Goal: Information Seeking & Learning: Find specific fact

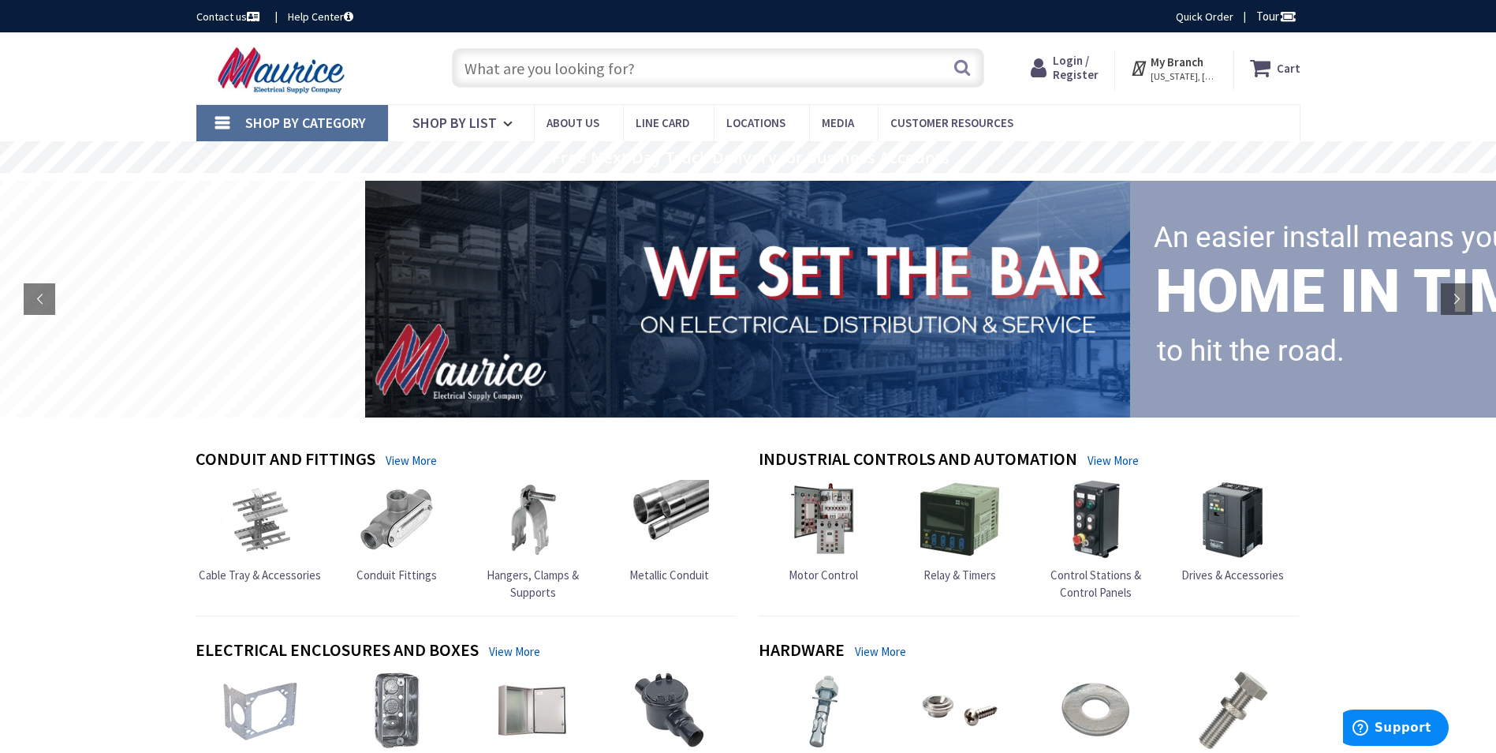
click at [555, 65] on input "text" at bounding box center [718, 67] width 532 height 39
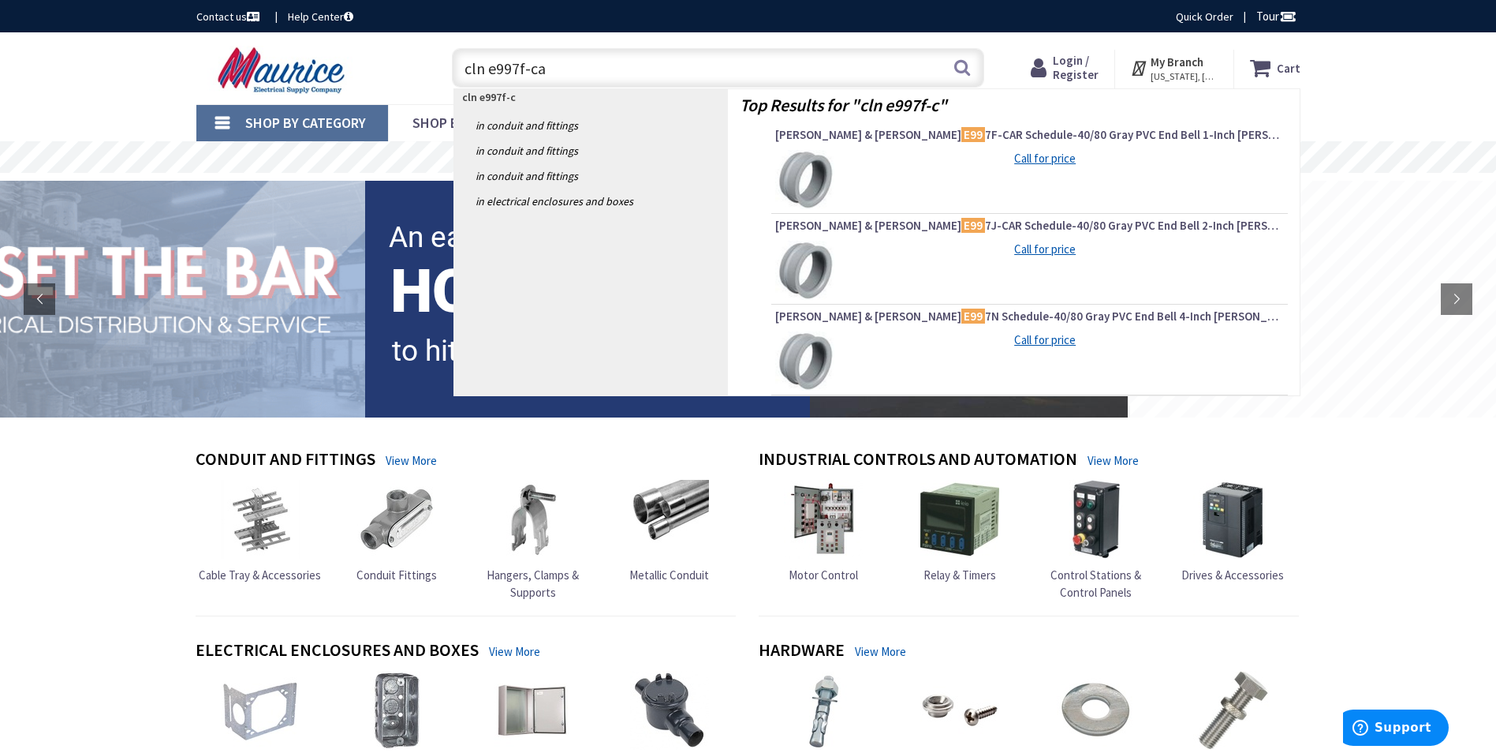
type input "cln e997f-car"
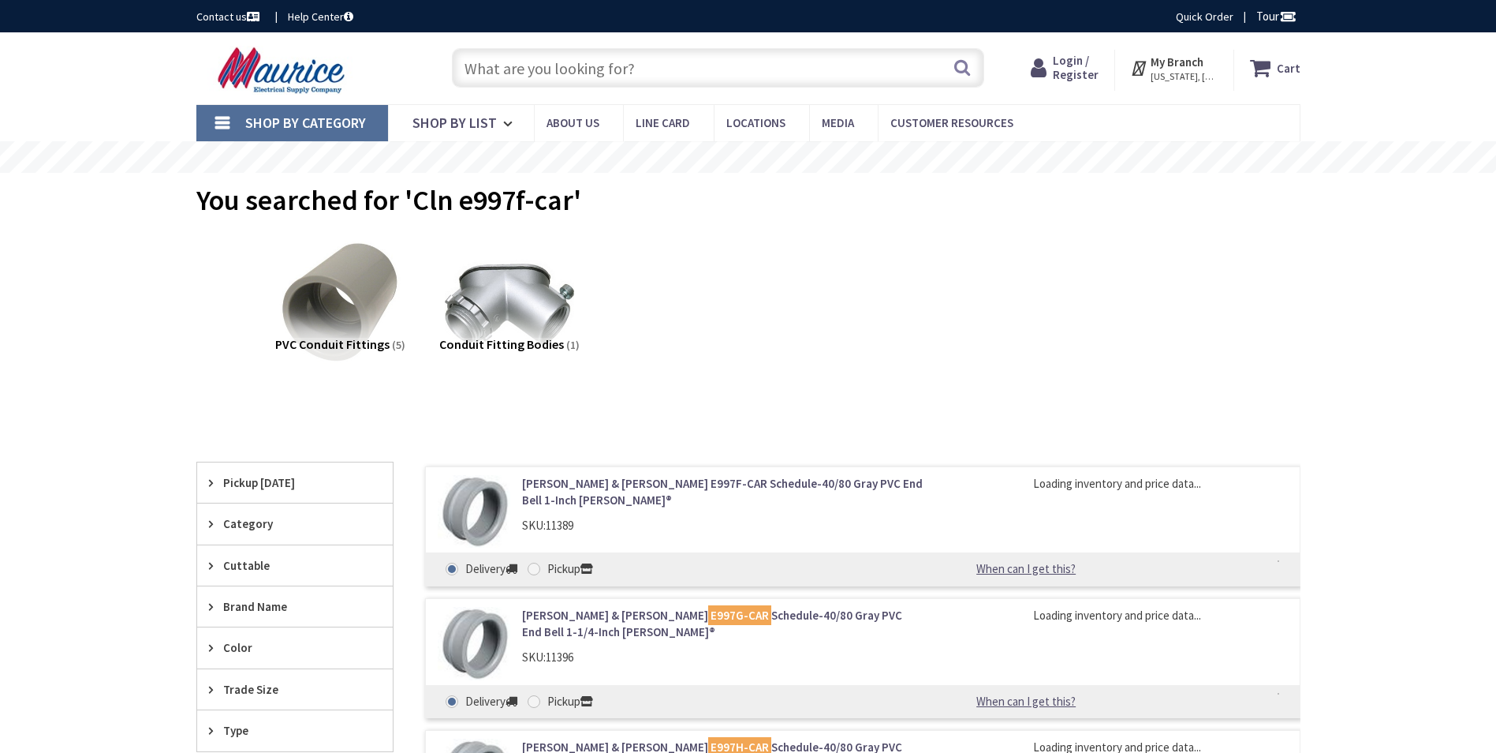
click at [646, 481] on link "Thomas & Betts E997F-CAR Schedule-40/80 Gray PVC End Bell 1-Inch Carlon®" at bounding box center [723, 492] width 402 height 34
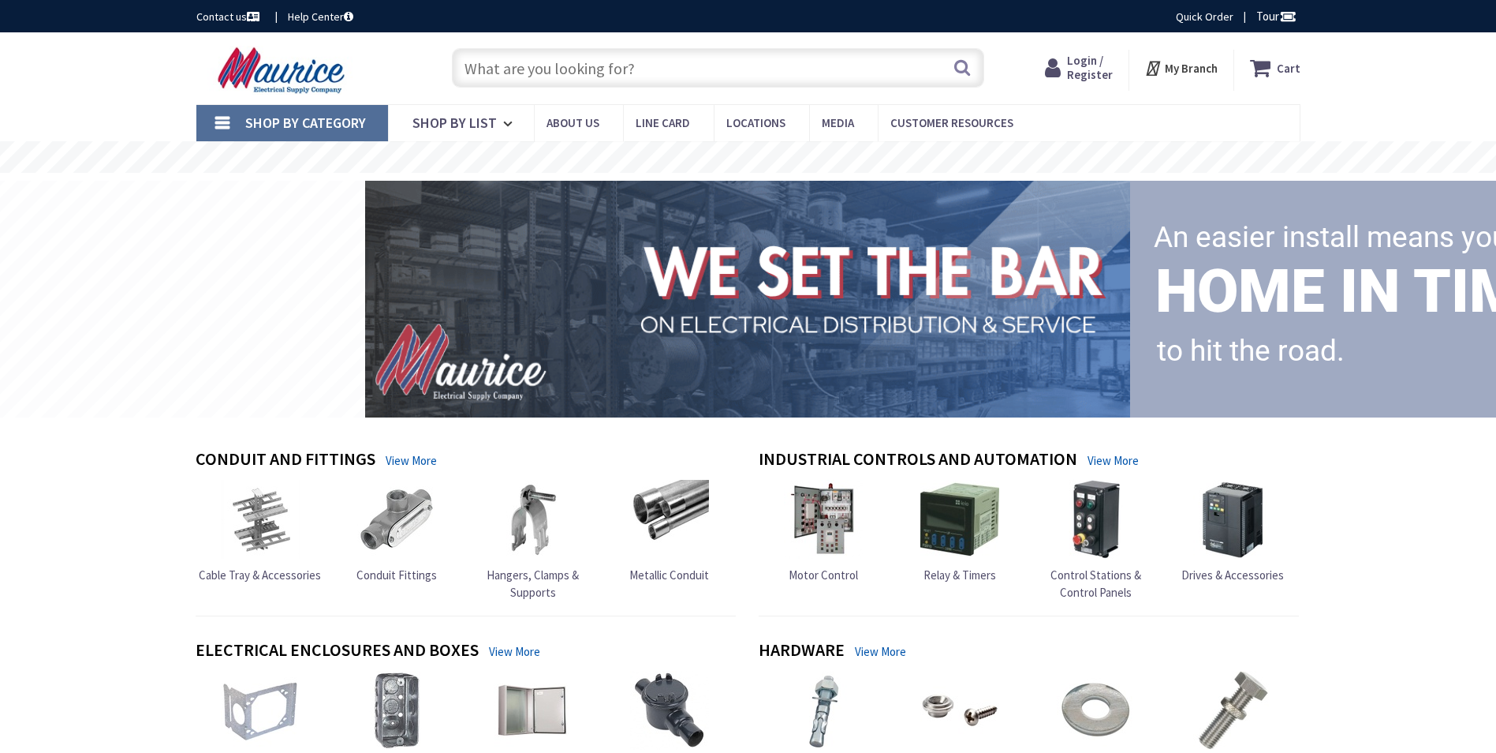
click at [586, 63] on input "text" at bounding box center [718, 67] width 532 height 39
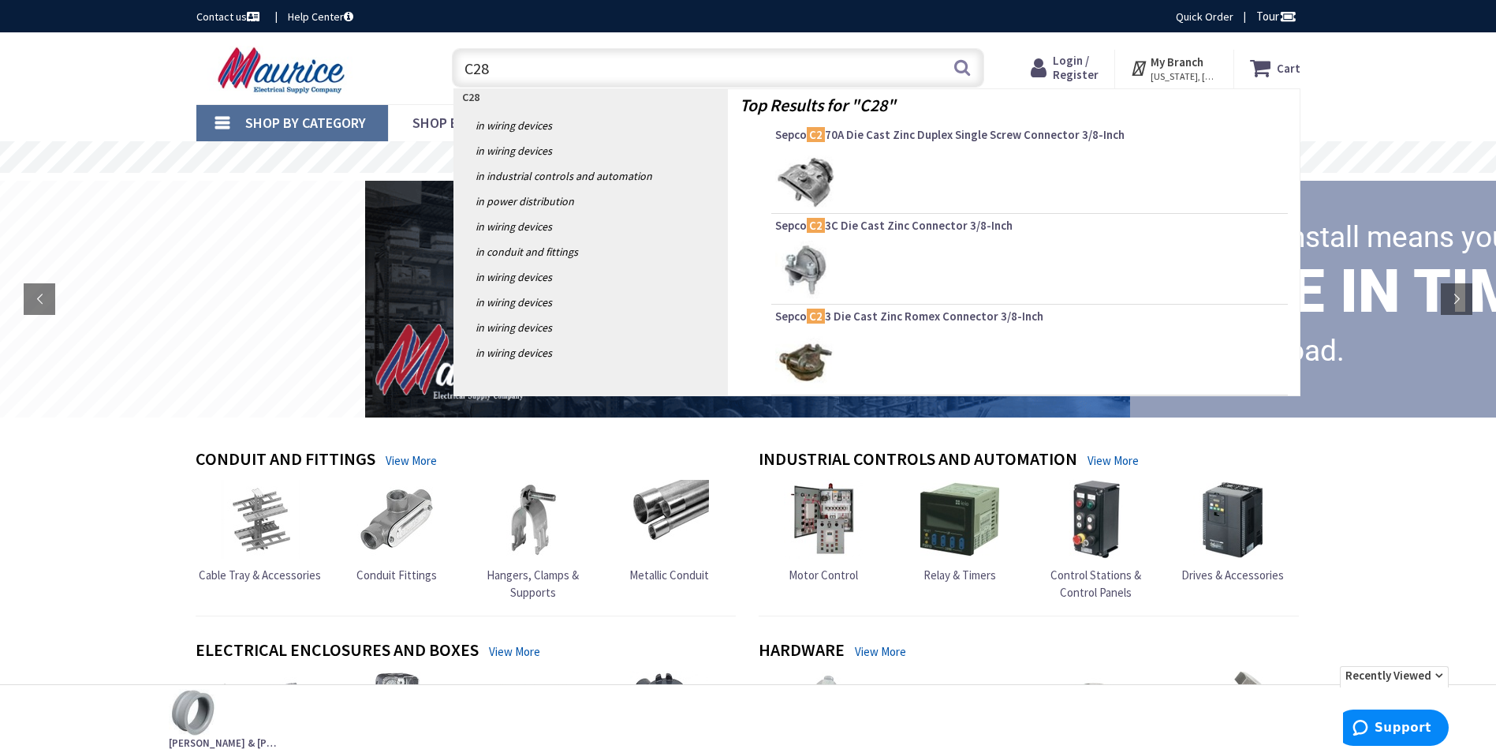
type input "C28Z"
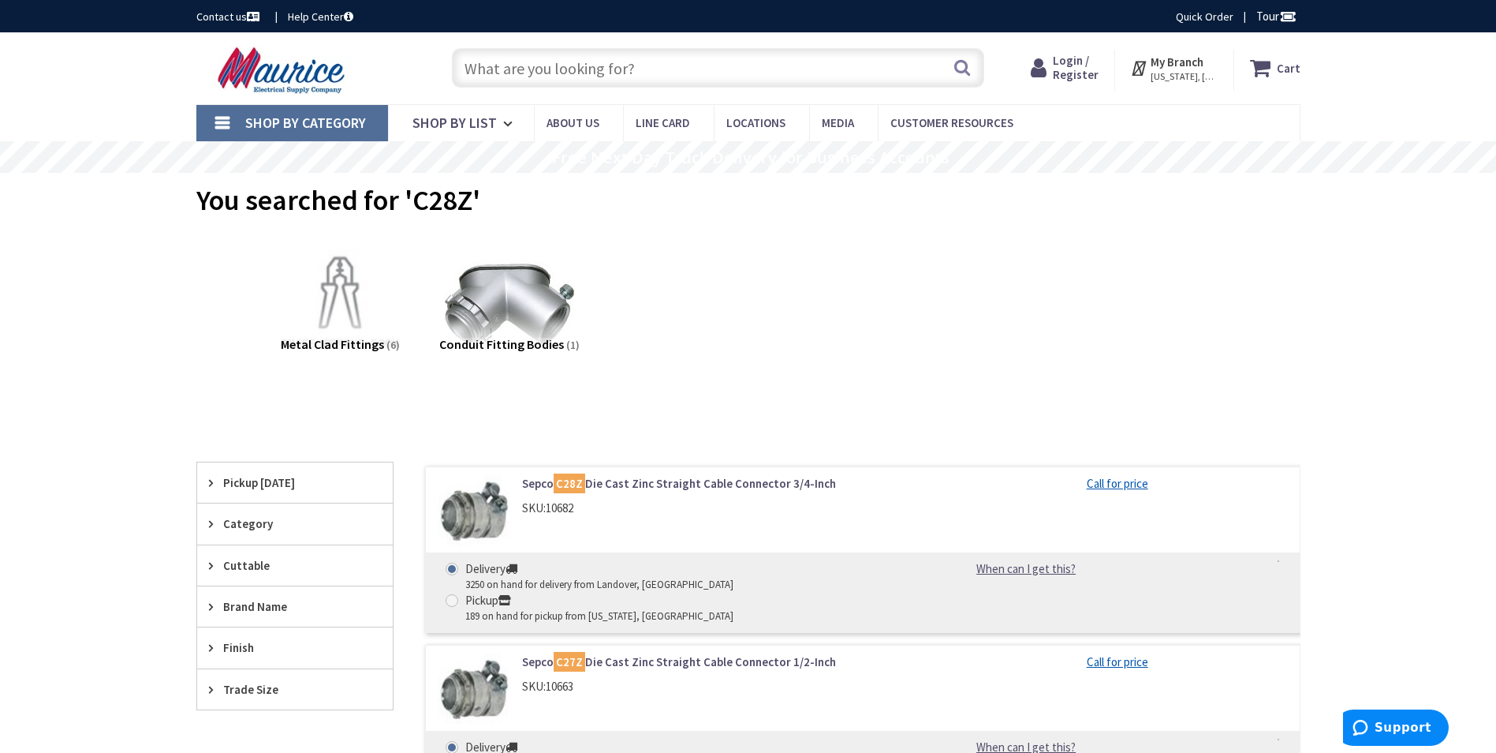
click at [609, 479] on link "Sepco C28Z Die Cast Zinc Straight Cable Connector 3/4-Inch" at bounding box center [723, 483] width 402 height 17
